Goal: Task Accomplishment & Management: Manage account settings

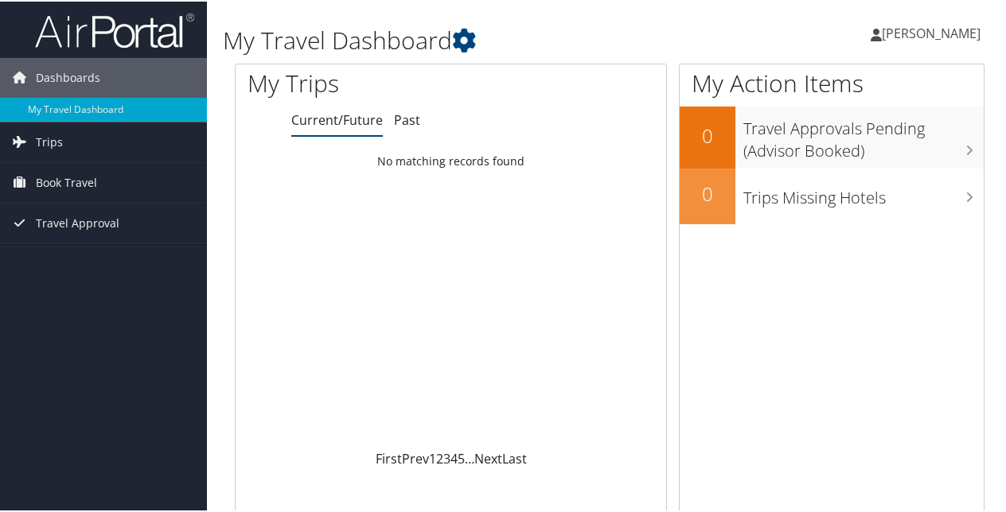
click at [882, 29] on span "[PERSON_NAME]" at bounding box center [931, 32] width 99 height 18
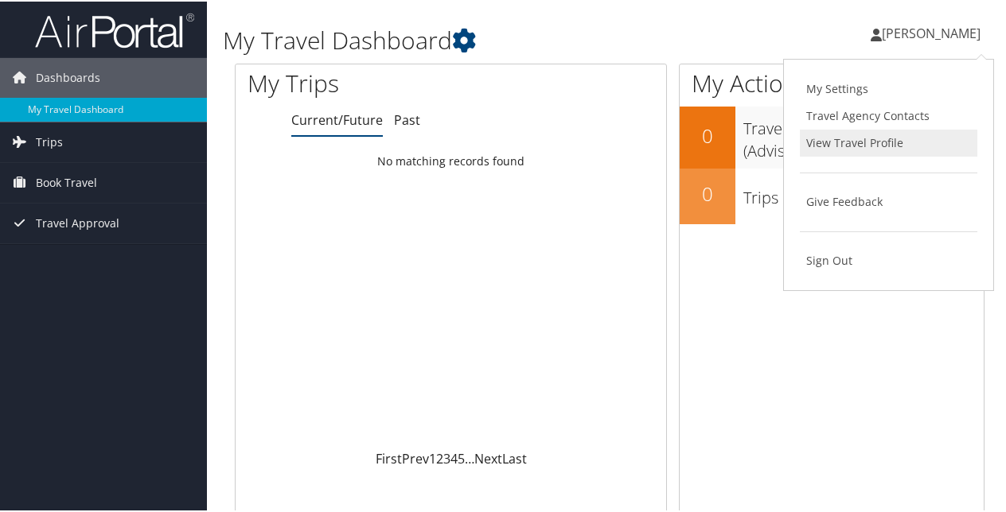
click at [843, 140] on link "View Travel Profile" at bounding box center [888, 141] width 177 height 27
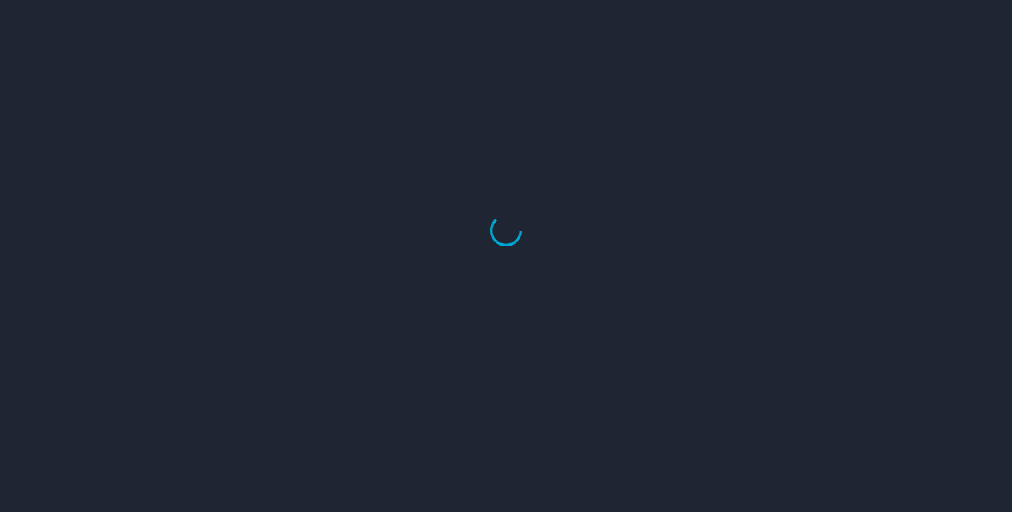
select select "US"
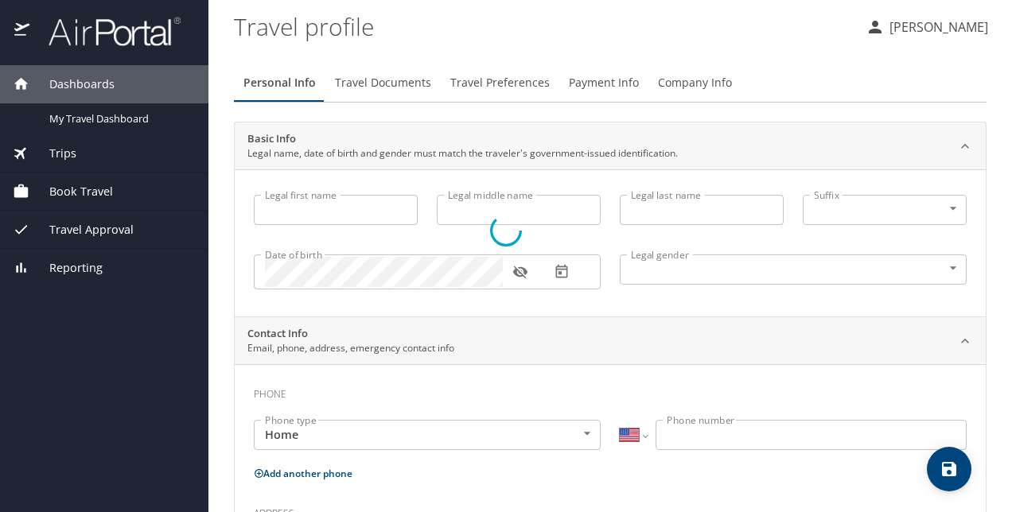
type input "Margaret"
type input "Harris"
type input "Female"
select select "US"
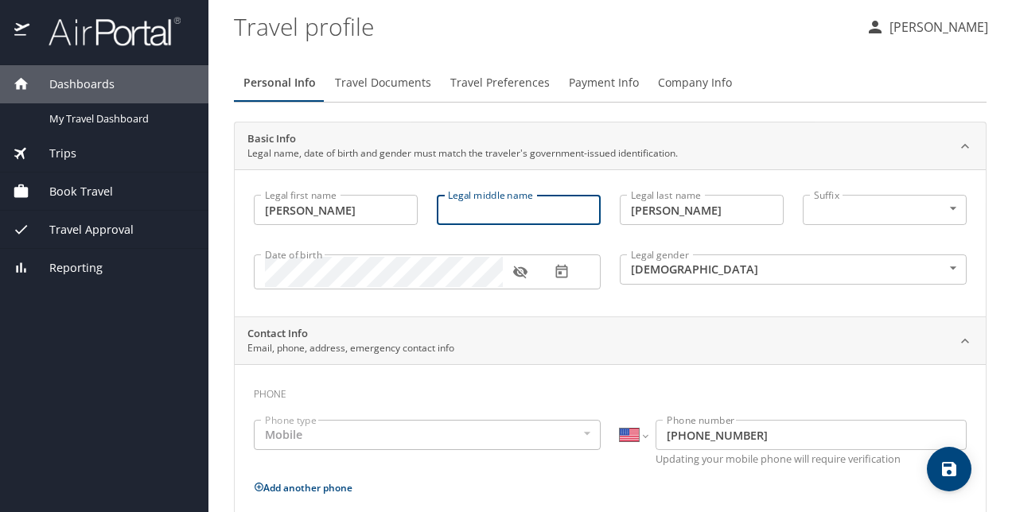
click at [527, 209] on input "Legal middle name" at bounding box center [519, 210] width 164 height 30
type input "Spillinger"
click at [524, 273] on icon "button" at bounding box center [519, 273] width 14 height 13
click at [961, 341] on icon at bounding box center [965, 340] width 8 height 5
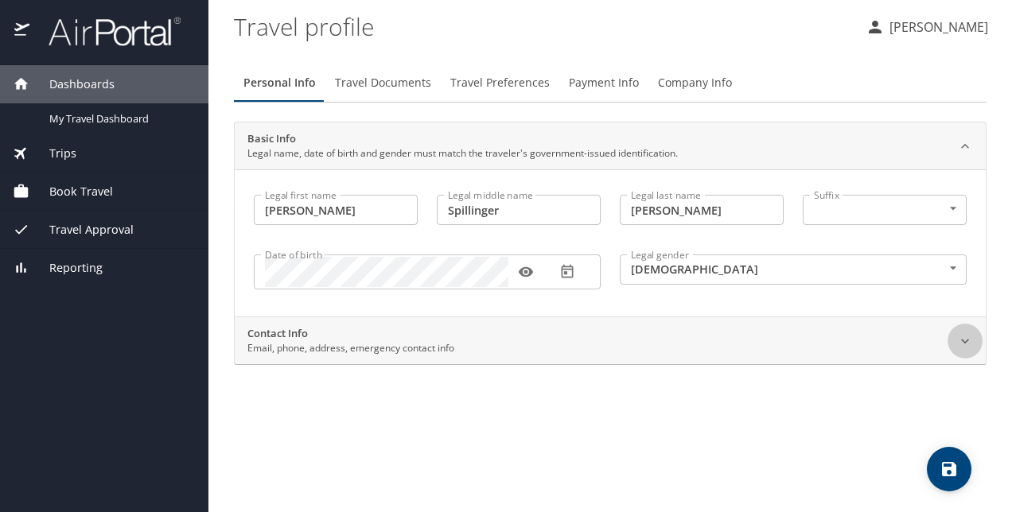
click at [950, 341] on div at bounding box center [965, 341] width 35 height 35
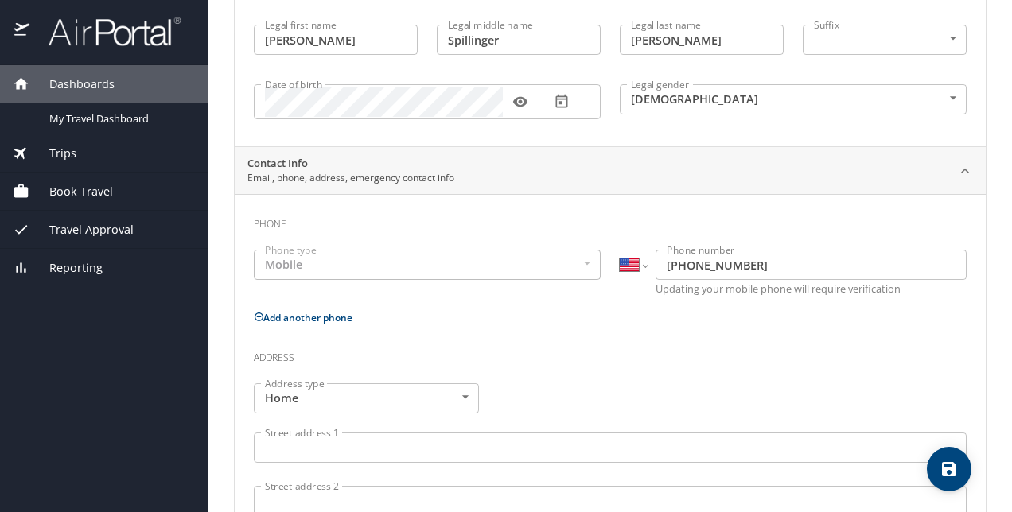
scroll to position [171, 0]
click at [401, 259] on div "Mobile" at bounding box center [427, 264] width 347 height 30
click at [575, 265] on div "Mobile" at bounding box center [427, 264] width 347 height 30
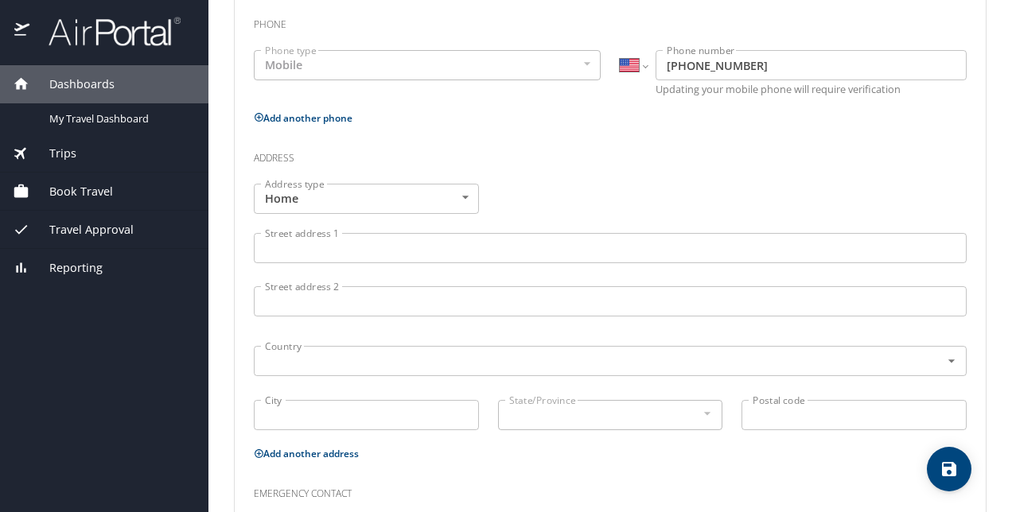
scroll to position [403, 0]
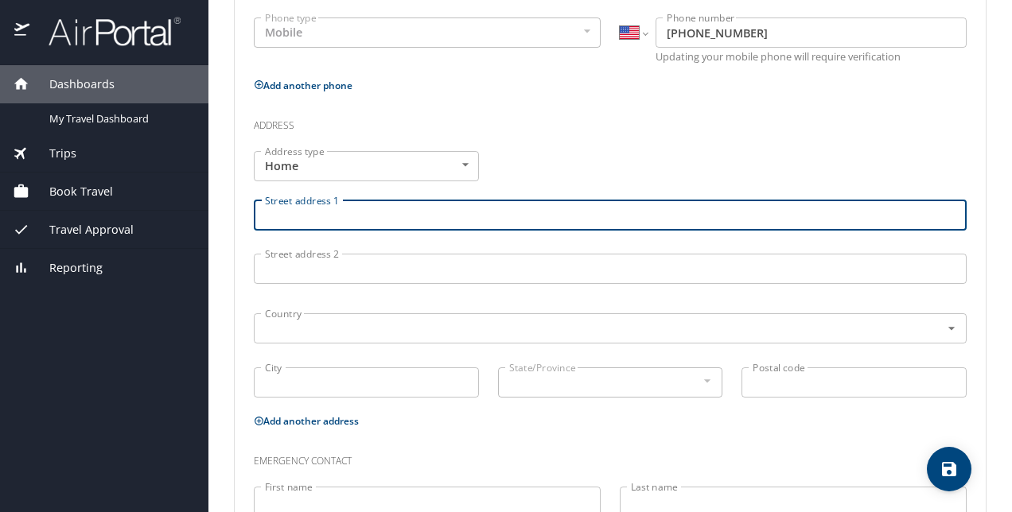
click at [404, 220] on input "Street address 1" at bounding box center [610, 216] width 713 height 30
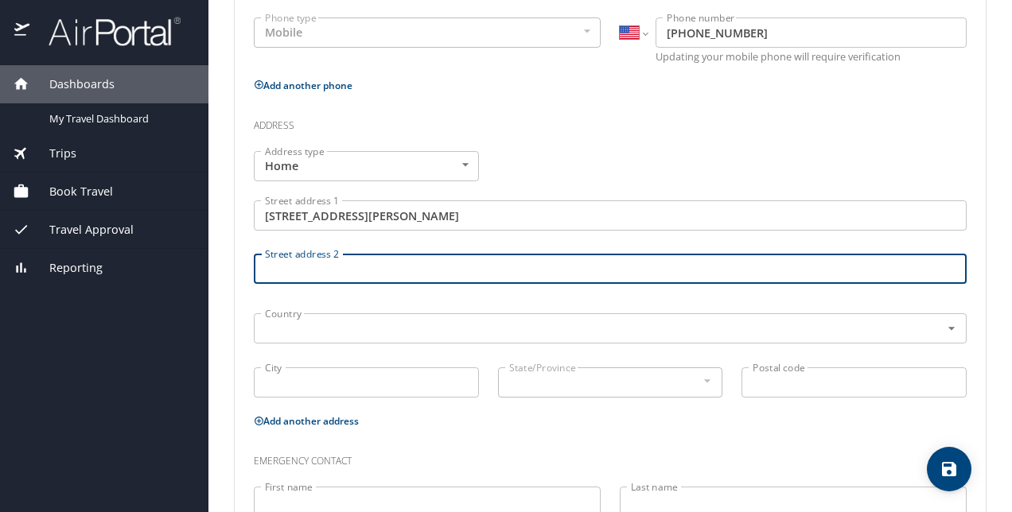
type input "828 Whispering Marsh Drive"
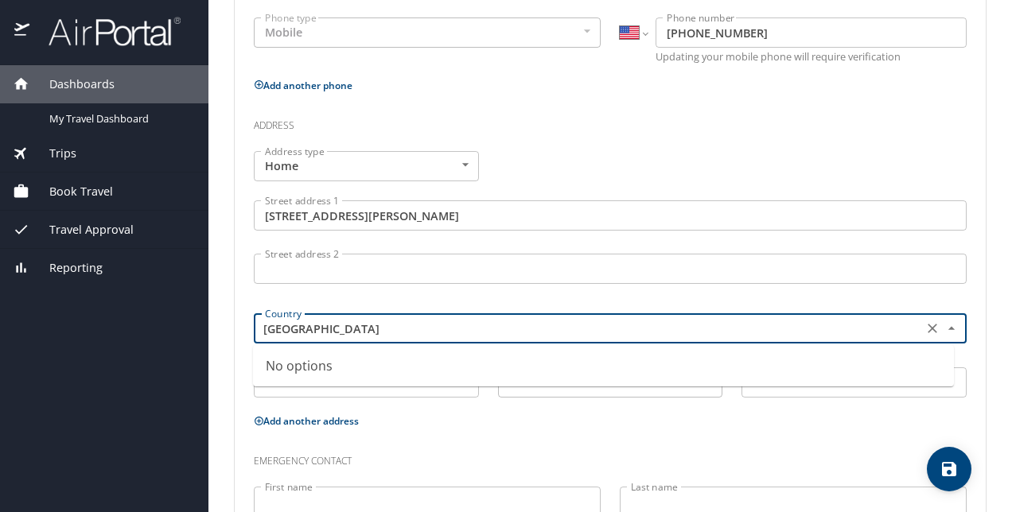
type input "Charleston"
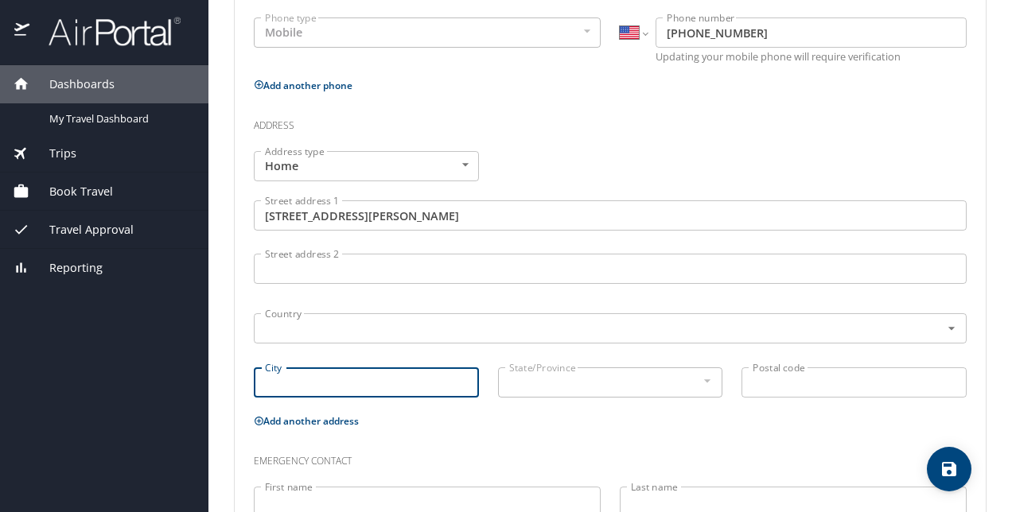
type input "S"
type input "Charleston"
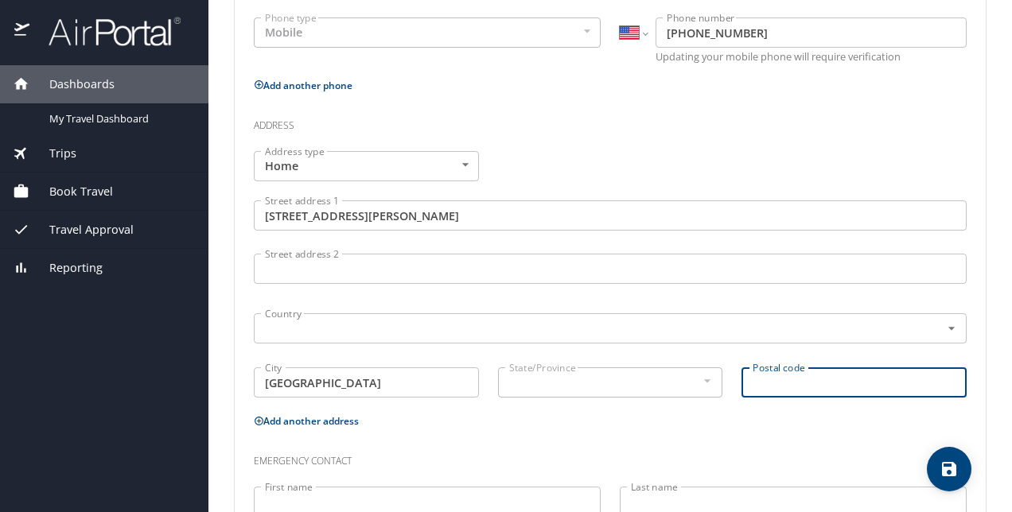
type input "S"
click at [698, 380] on div at bounding box center [707, 381] width 18 height 19
click at [808, 380] on input "Postal code" at bounding box center [854, 383] width 225 height 30
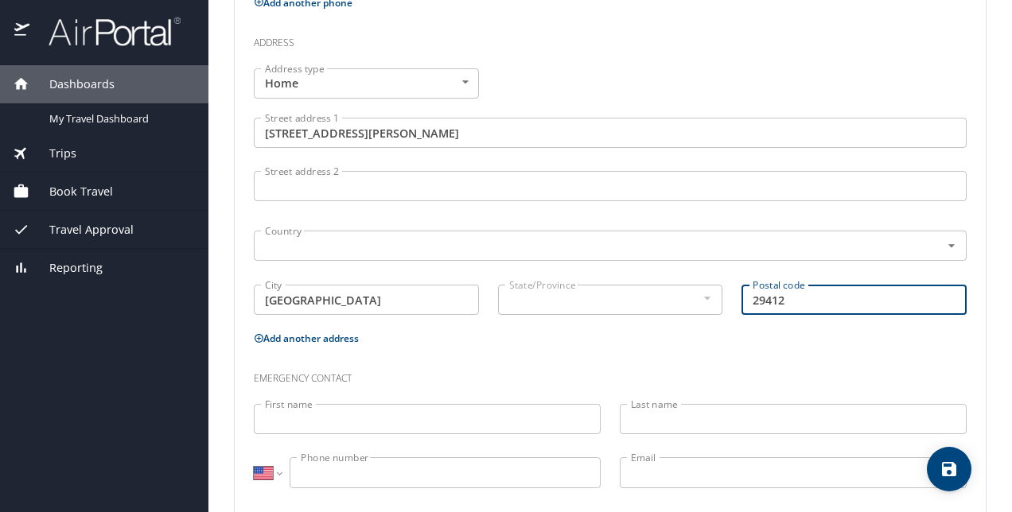
scroll to position [511, 0]
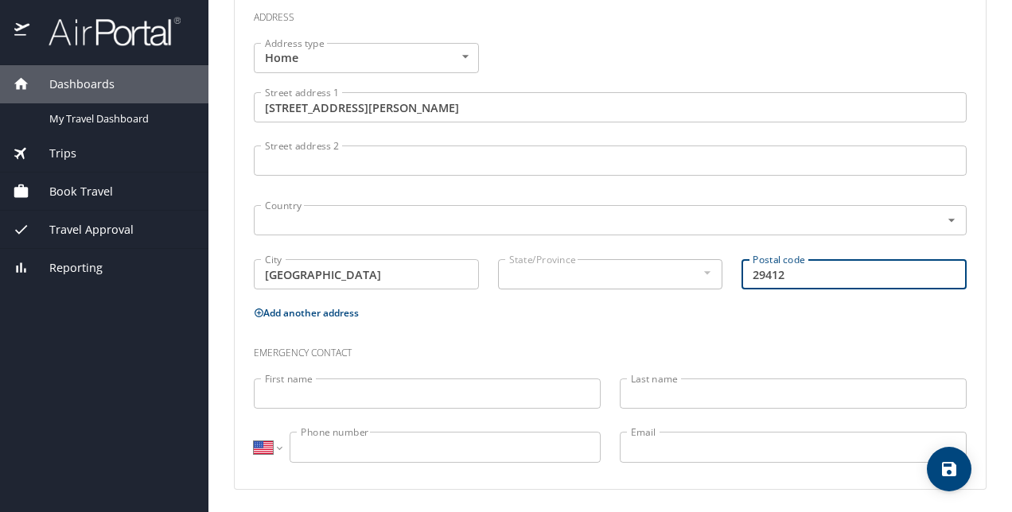
type input "29412"
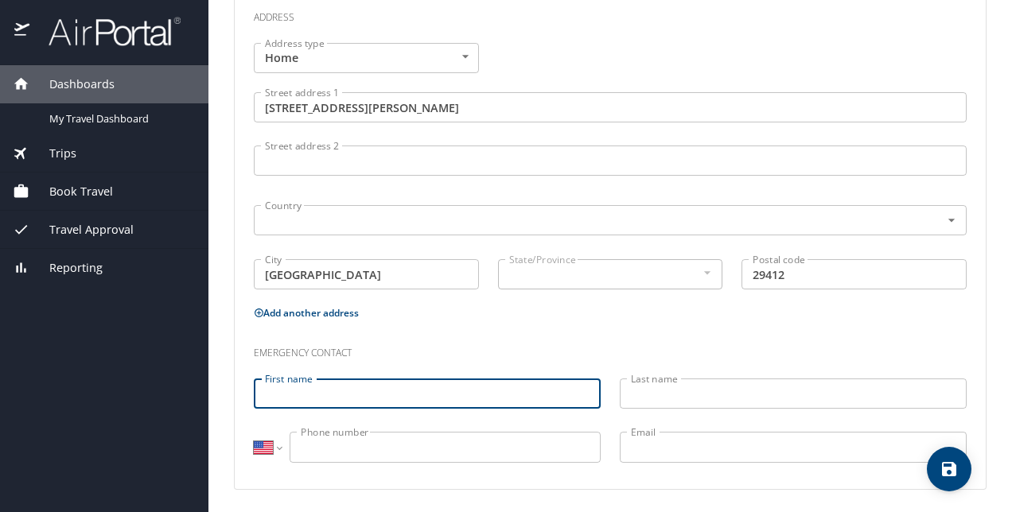
click at [420, 395] on input "First name" at bounding box center [427, 394] width 347 height 30
type input "Stephen"
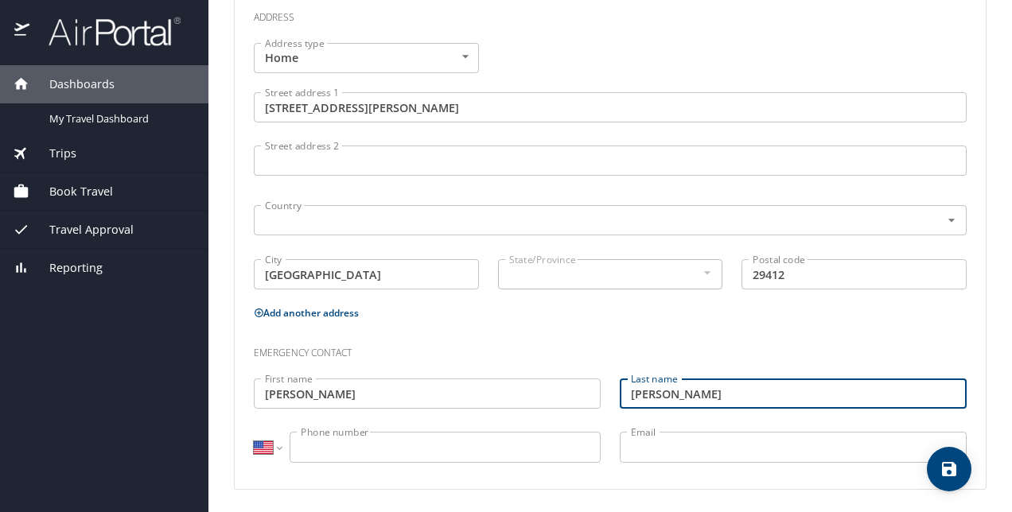
type input "Harris"
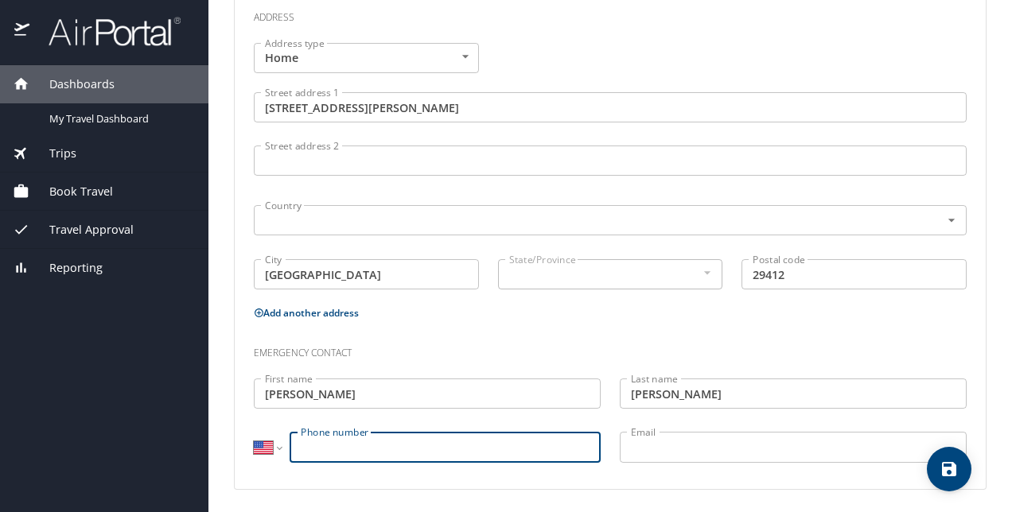
drag, startPoint x: 421, startPoint y: 430, endPoint x: 395, endPoint y: 447, distance: 30.9
click at [395, 447] on input "Phone number" at bounding box center [445, 447] width 311 height 30
type input "(843) 276-5830"
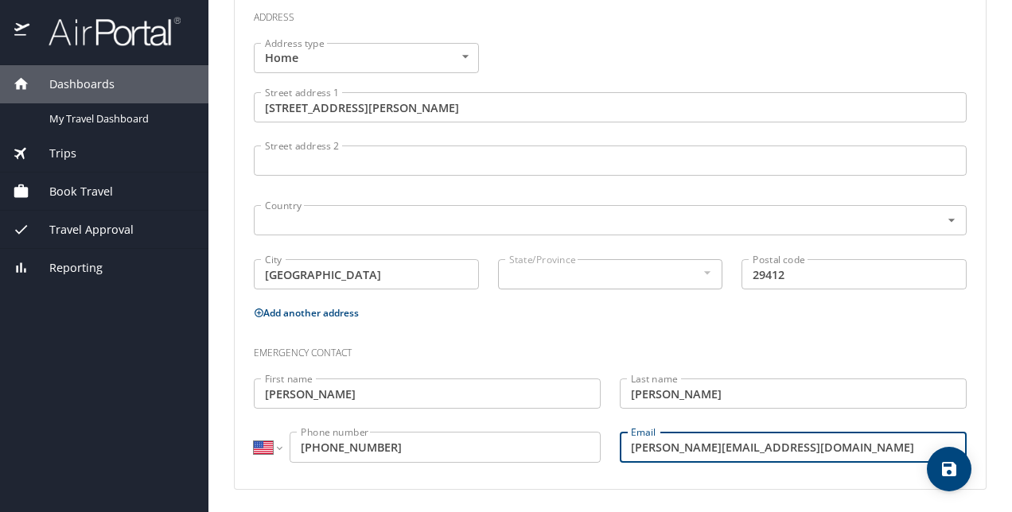
type input "stephen@harrisandhuge.com"
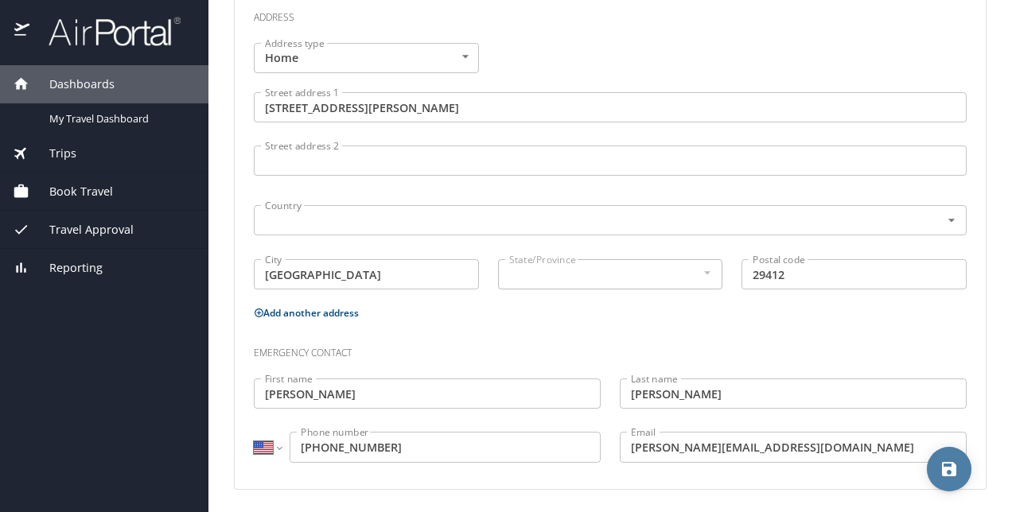
click at [952, 470] on icon "save" at bounding box center [949, 469] width 14 height 14
select select "US"
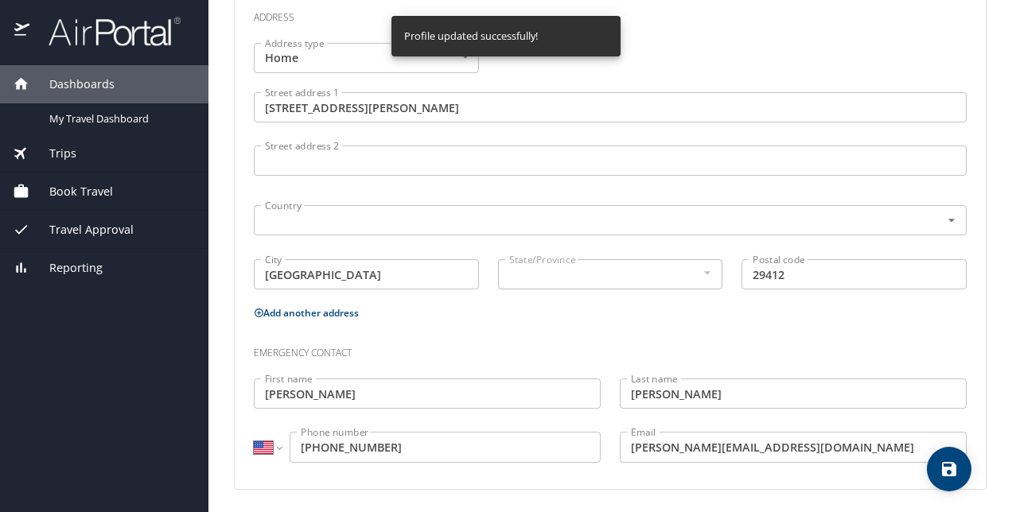
select select "US"
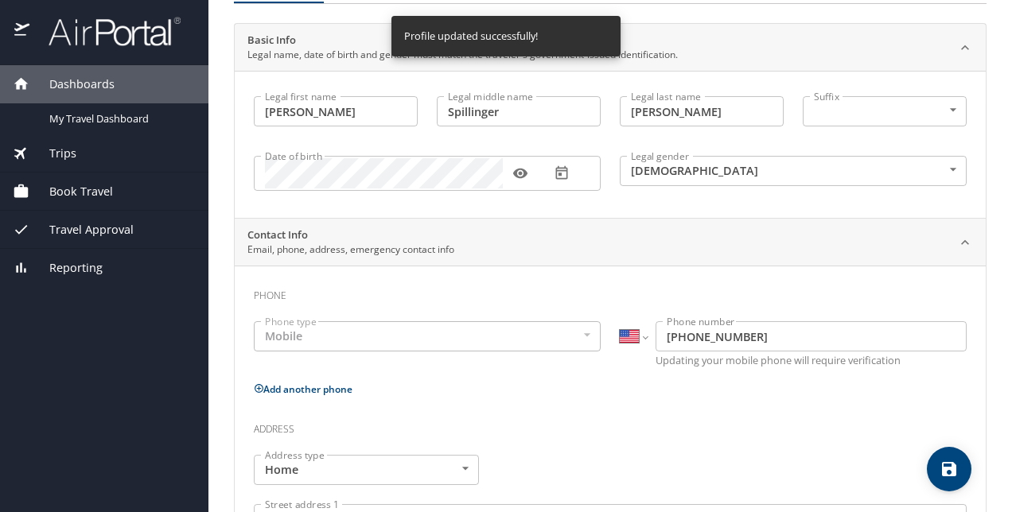
scroll to position [0, 0]
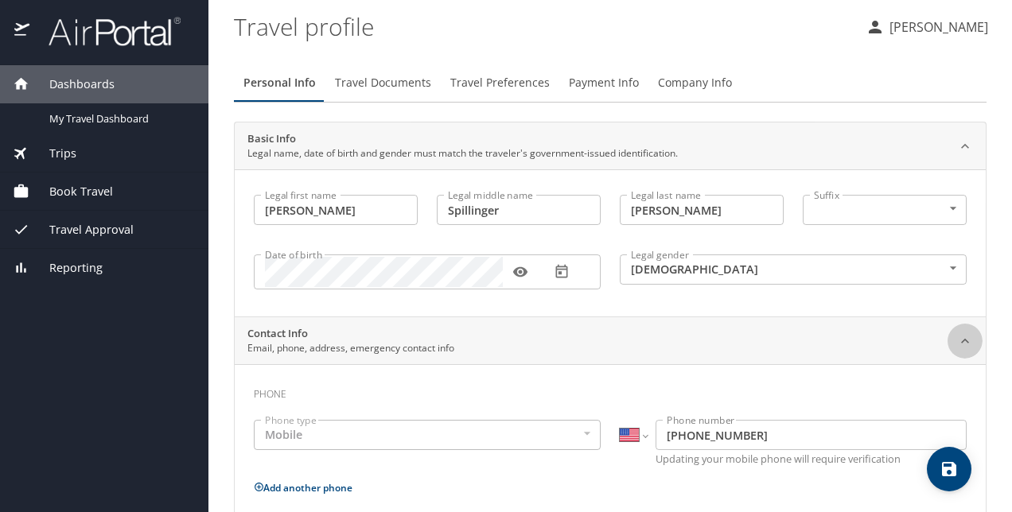
click at [957, 342] on icon at bounding box center [965, 341] width 16 height 16
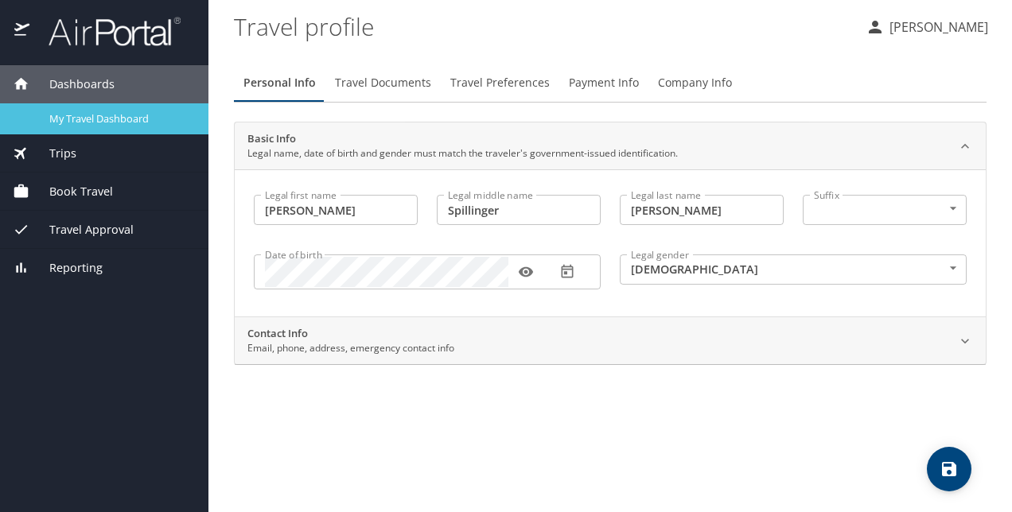
click at [102, 115] on span "My Travel Dashboard" at bounding box center [119, 118] width 140 height 15
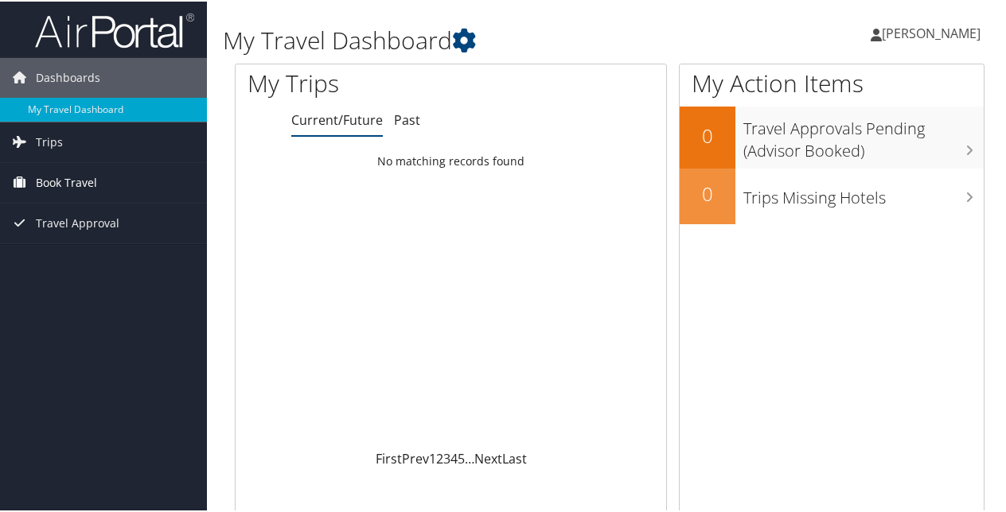
click at [52, 177] on span "Book Travel" at bounding box center [66, 182] width 61 height 40
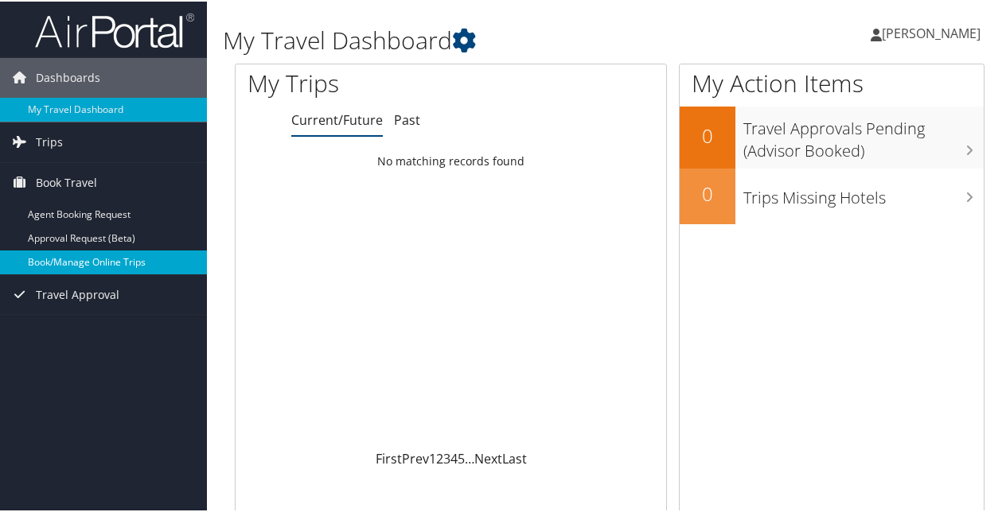
click at [60, 260] on link "Book/Manage Online Trips" at bounding box center [103, 261] width 207 height 24
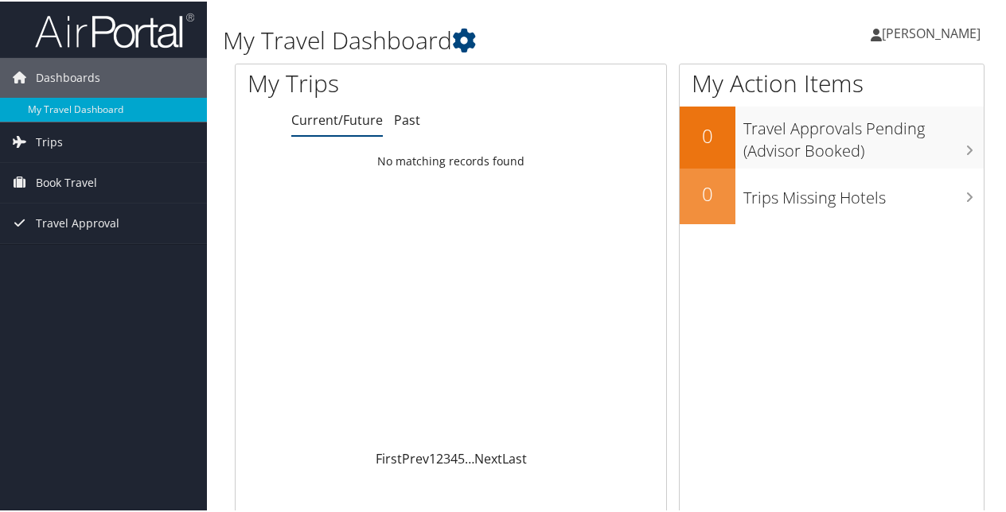
click at [910, 29] on span "[PERSON_NAME]" at bounding box center [931, 32] width 99 height 18
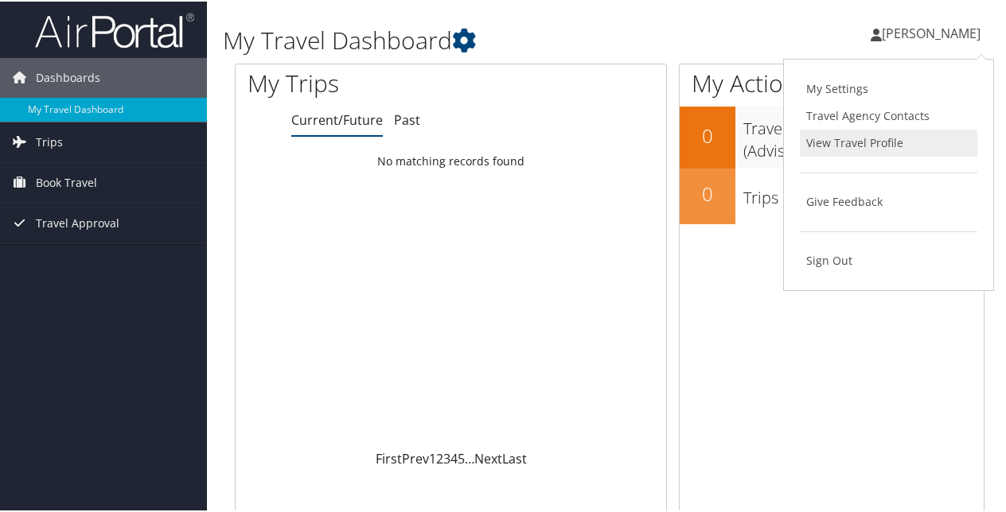
click at [847, 138] on link "View Travel Profile" at bounding box center [888, 141] width 177 height 27
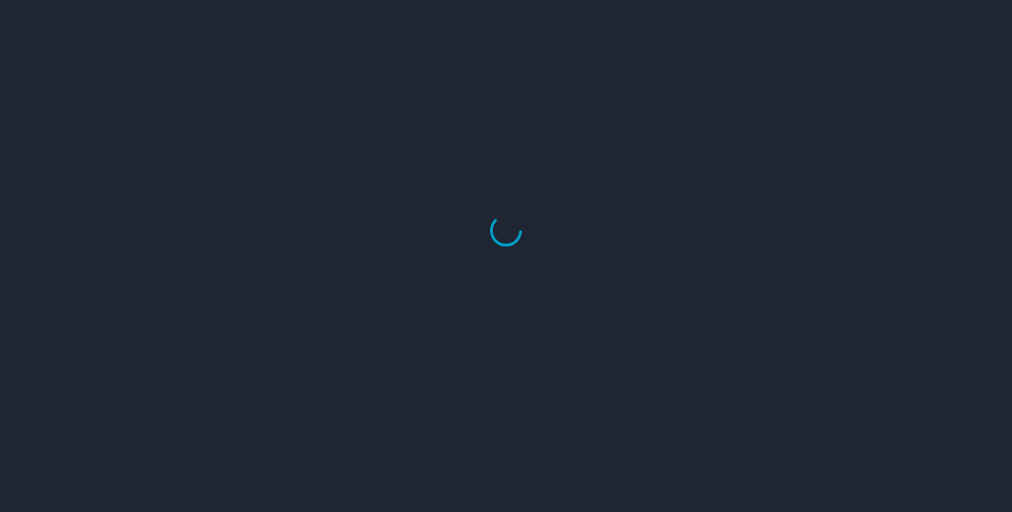
select select "US"
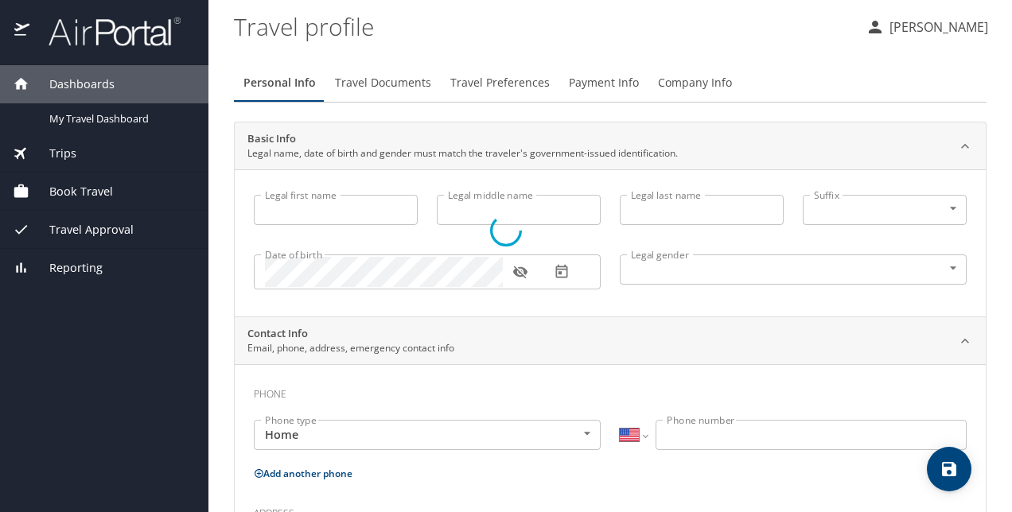
type input "[PERSON_NAME]"
type input "Spillinger"
type input "Harris"
type input "Female"
type input "Stephen"
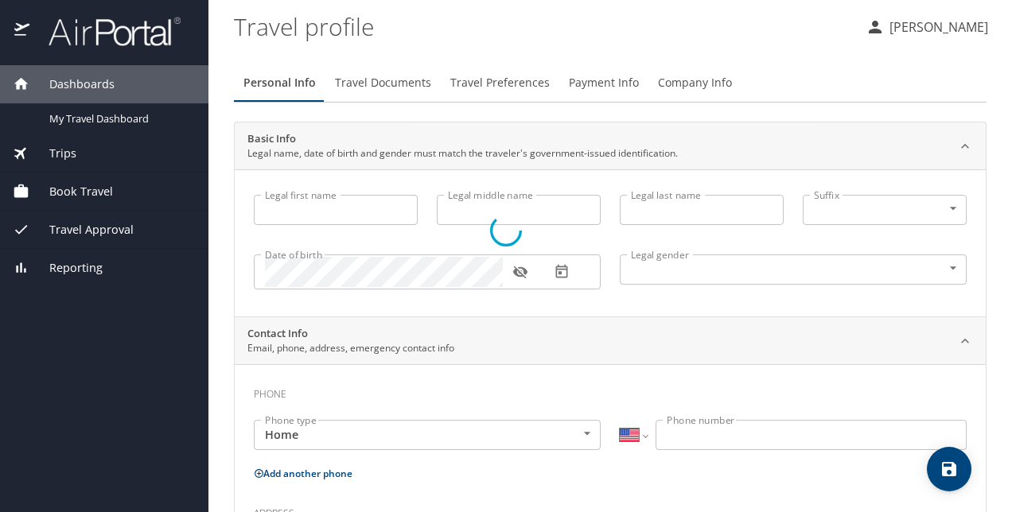
type input "Harris"
type input "(843) 276-5830"
type input "stephen@harrisandhuge.com"
select select "US"
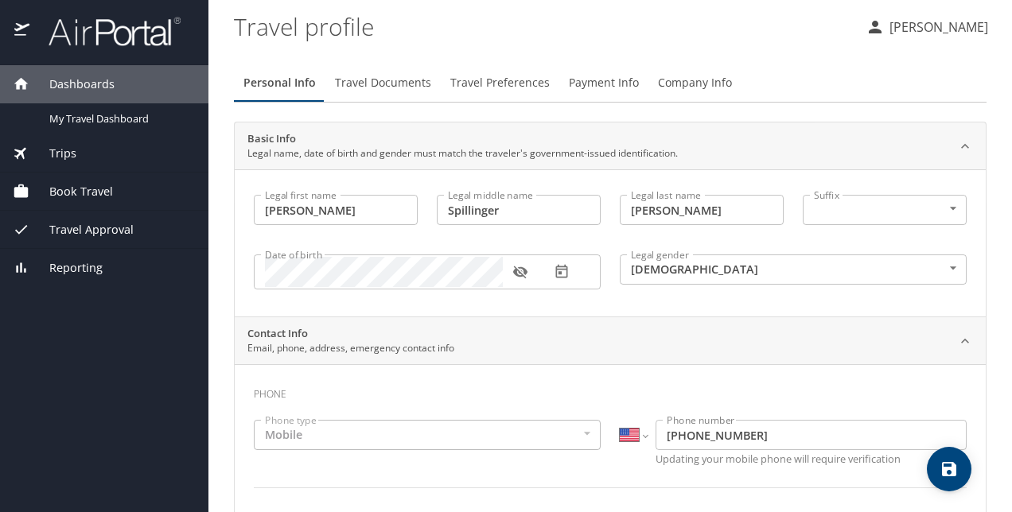
click at [681, 78] on span "Company Info" at bounding box center [695, 83] width 74 height 20
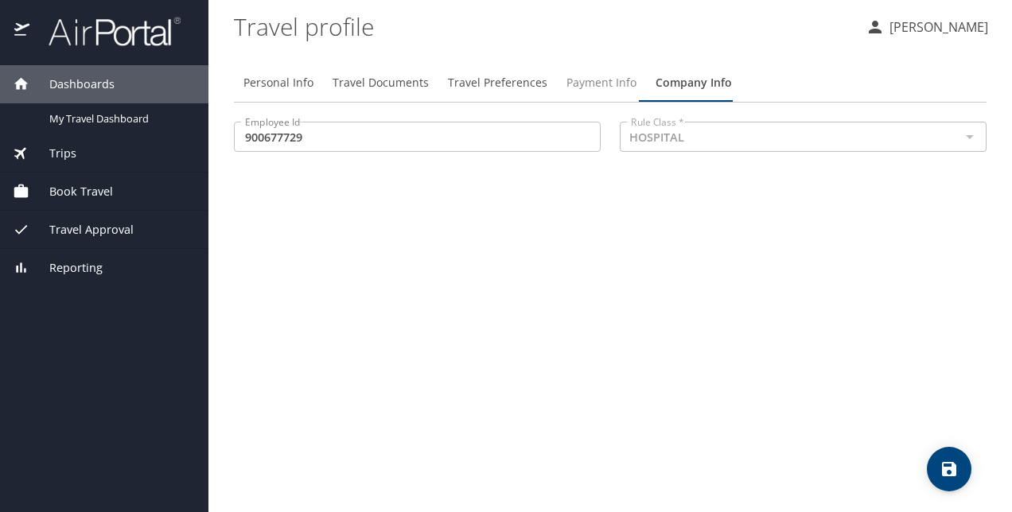
click at [586, 83] on span "Payment Info" at bounding box center [602, 83] width 70 height 20
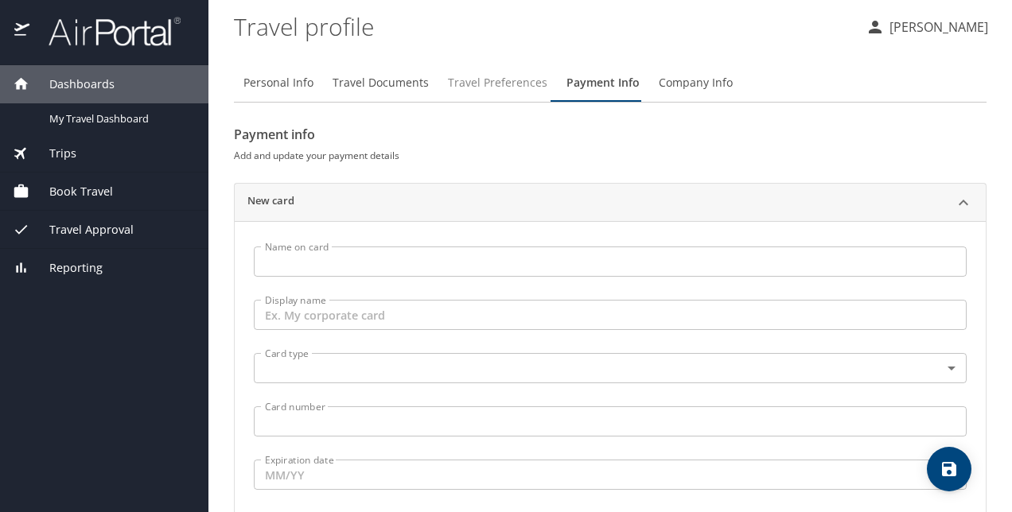
click at [504, 83] on span "Travel Preferences" at bounding box center [497, 83] width 99 height 20
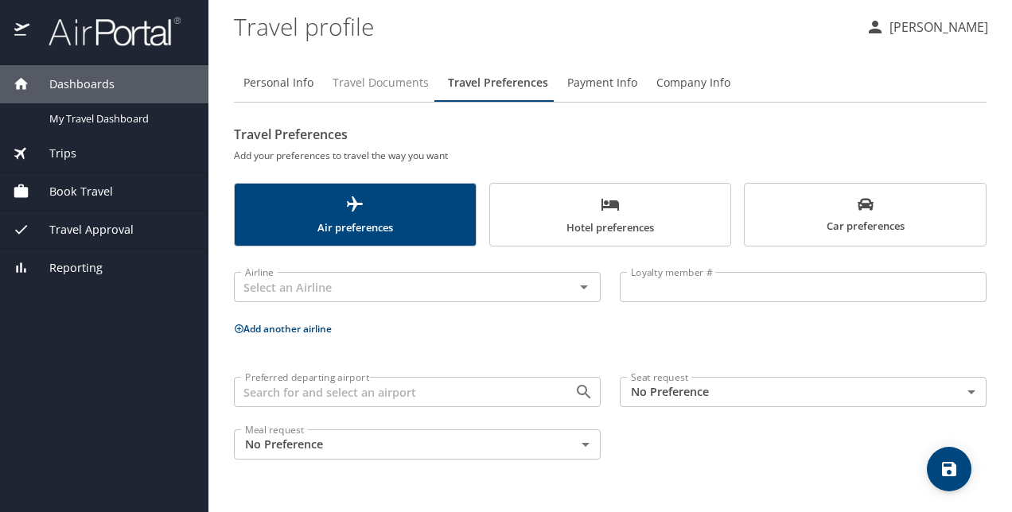
click at [374, 83] on span "Travel Documents" at bounding box center [381, 83] width 96 height 20
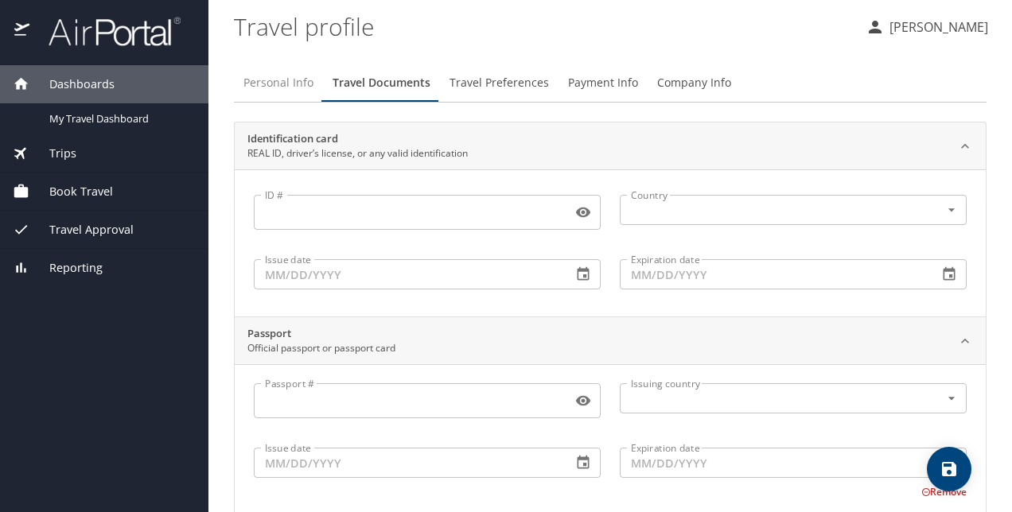
click at [271, 84] on span "Personal Info" at bounding box center [279, 83] width 70 height 20
select select "US"
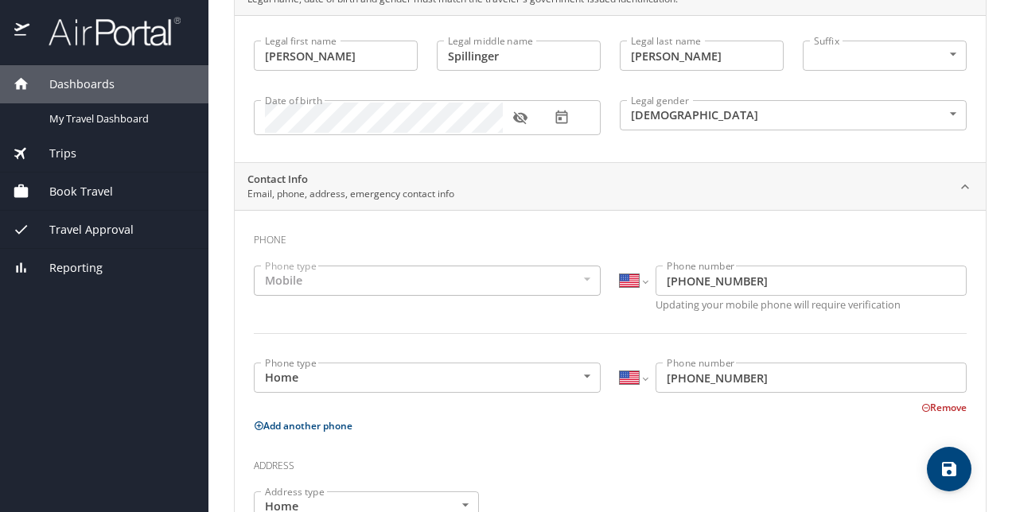
scroll to position [5, 0]
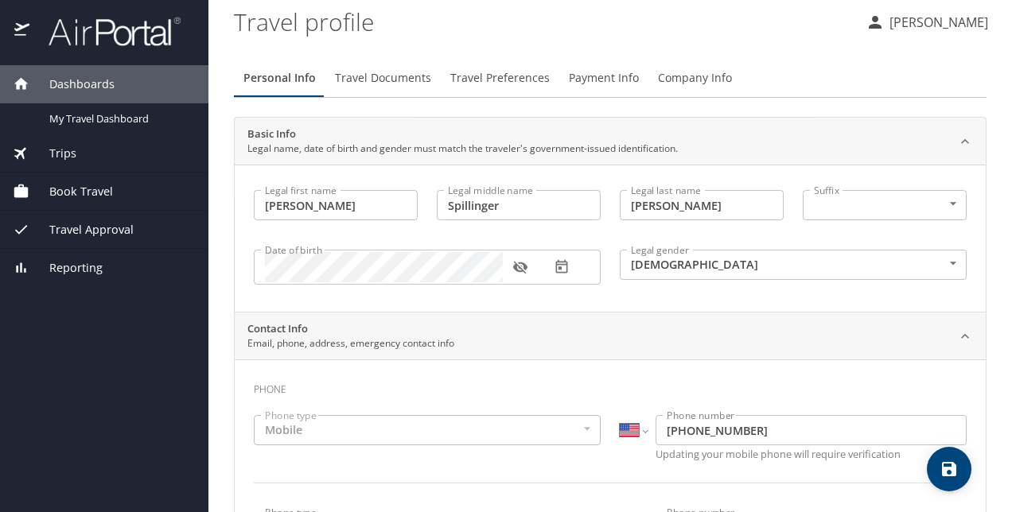
click at [61, 186] on span "Book Travel" at bounding box center [71, 192] width 84 height 18
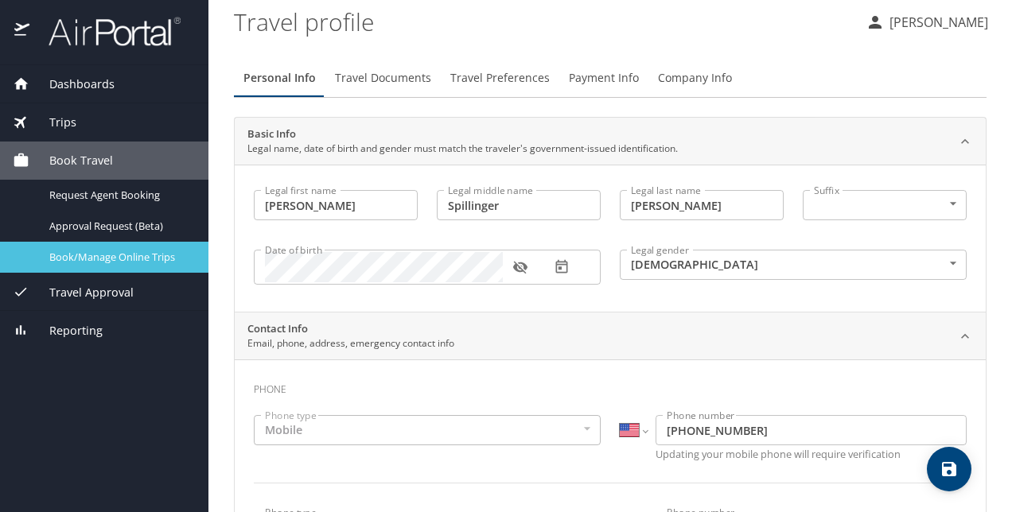
click at [62, 255] on span "Book/Manage Online Trips" at bounding box center [119, 257] width 140 height 15
